Goal: Go to known website: Go to known website

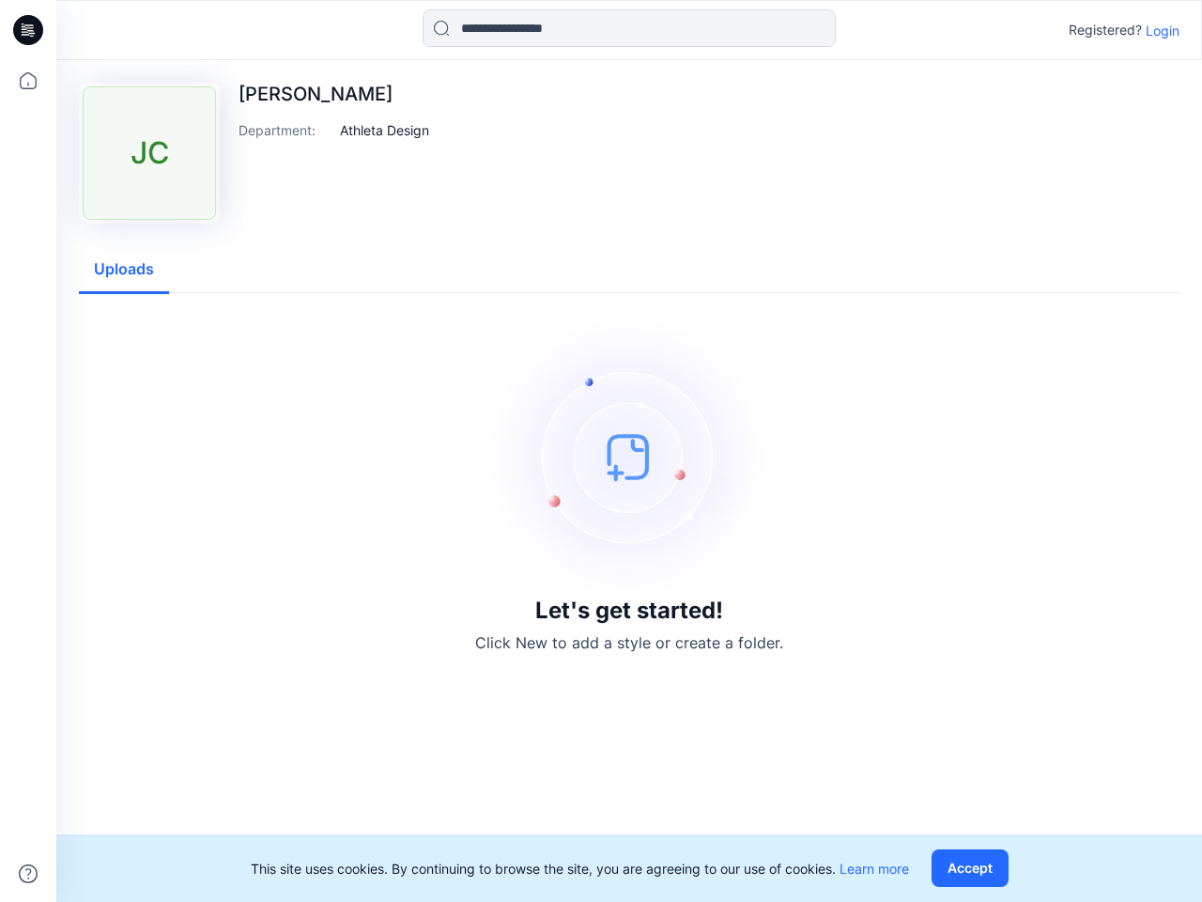
click at [601, 451] on img at bounding box center [629, 457] width 282 height 282
click at [29, 30] on icon at bounding box center [31, 30] width 8 height 1
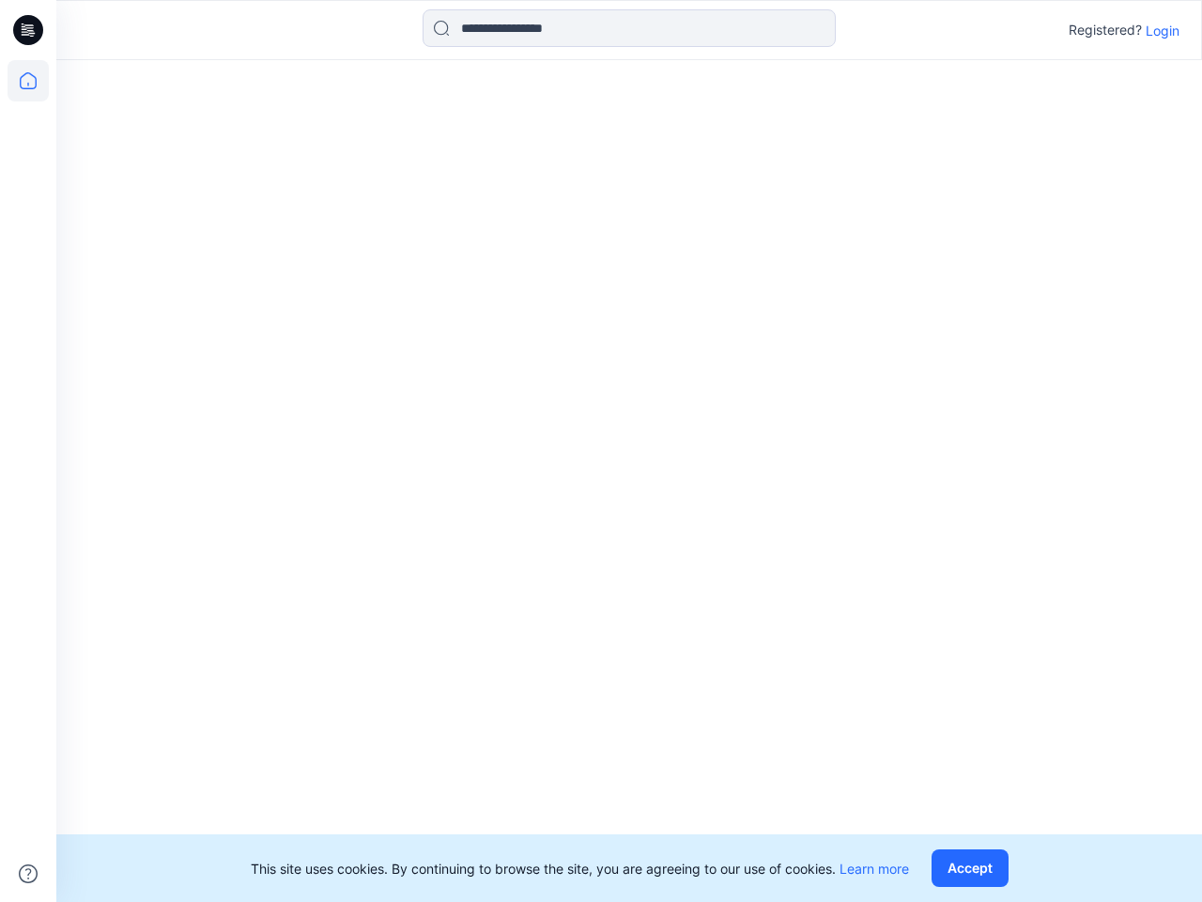
click at [28, 81] on icon at bounding box center [28, 80] width 41 height 41
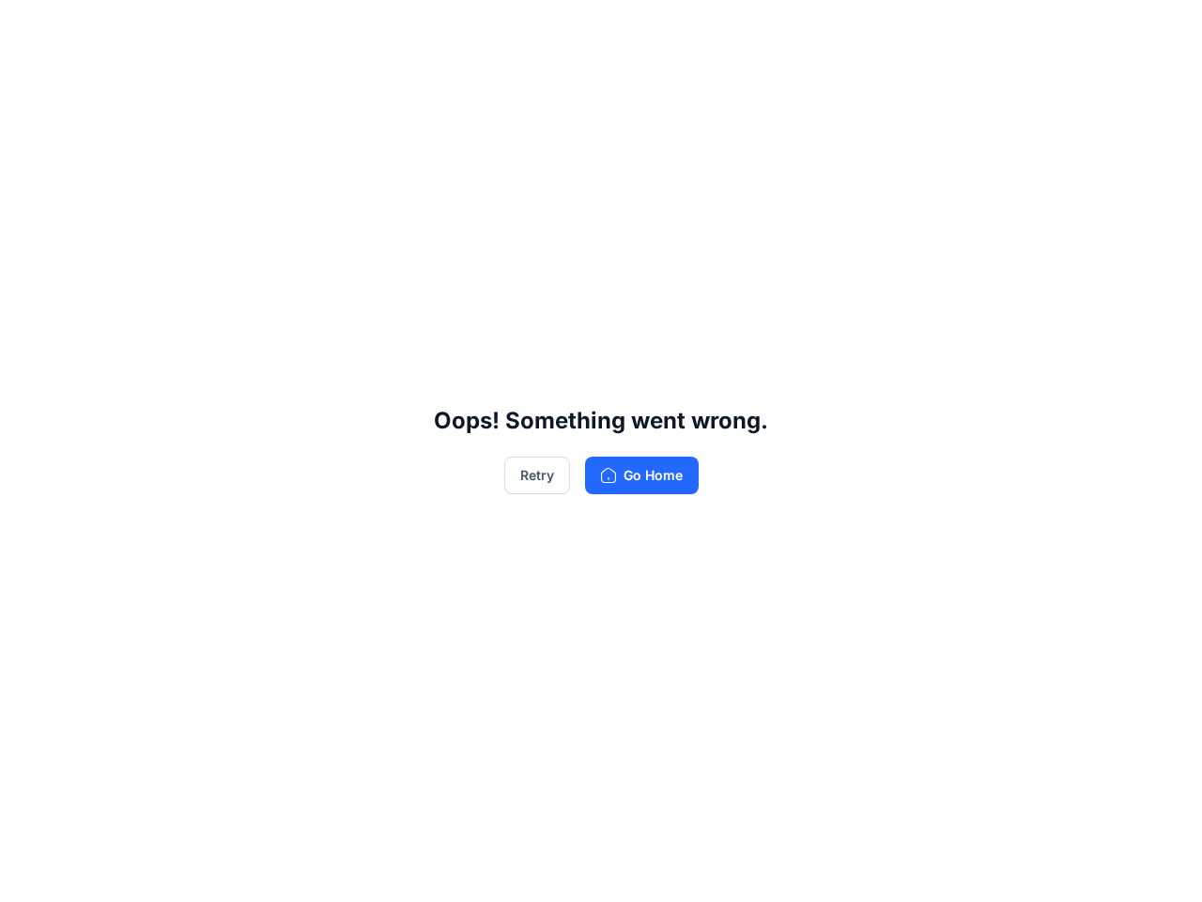
click at [629, 28] on div "Oops! Something went wrong. Retry Go Home" at bounding box center [601, 451] width 1202 height 902
click at [1163, 30] on div "Oops! Something went wrong. Retry Go Home" at bounding box center [601, 451] width 1202 height 902
click at [385, 130] on div "Oops! Something went wrong. Retry Go Home" at bounding box center [601, 451] width 1202 height 902
click at [124, 270] on div "Oops! Something went wrong. Retry Go Home" at bounding box center [601, 451] width 1202 height 902
click at [974, 868] on div "Oops! Something went wrong. Retry Go Home" at bounding box center [601, 451] width 1202 height 902
